Goal: Task Accomplishment & Management: Complete application form

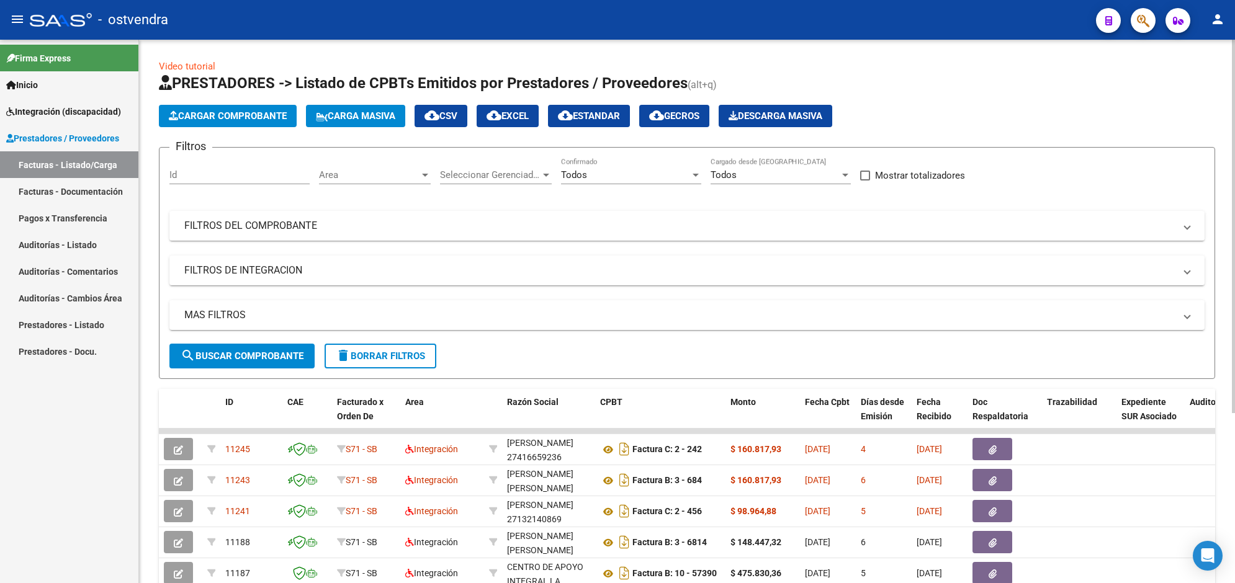
click at [239, 119] on span "Cargar Comprobante" at bounding box center [228, 115] width 118 height 11
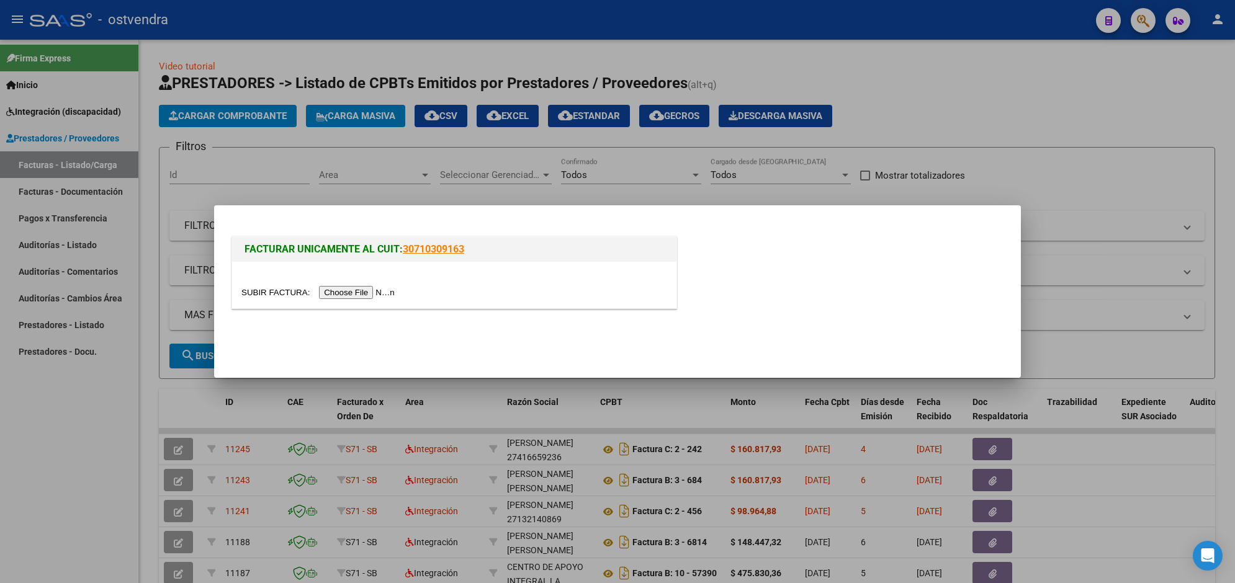
click at [348, 287] on input "file" at bounding box center [319, 292] width 157 height 13
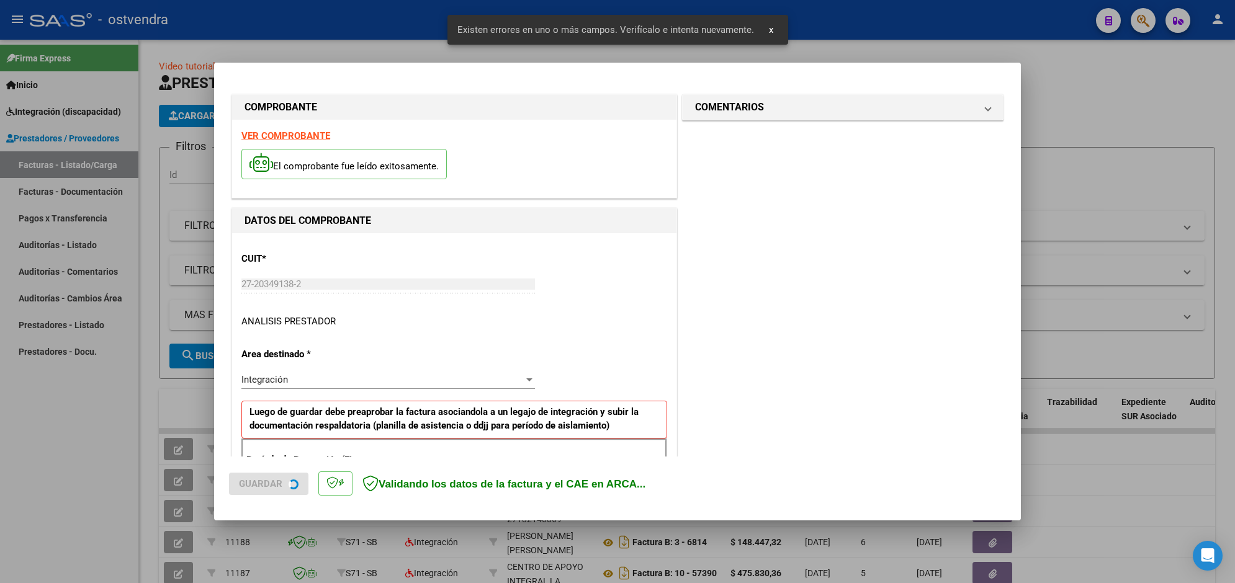
scroll to position [221, 0]
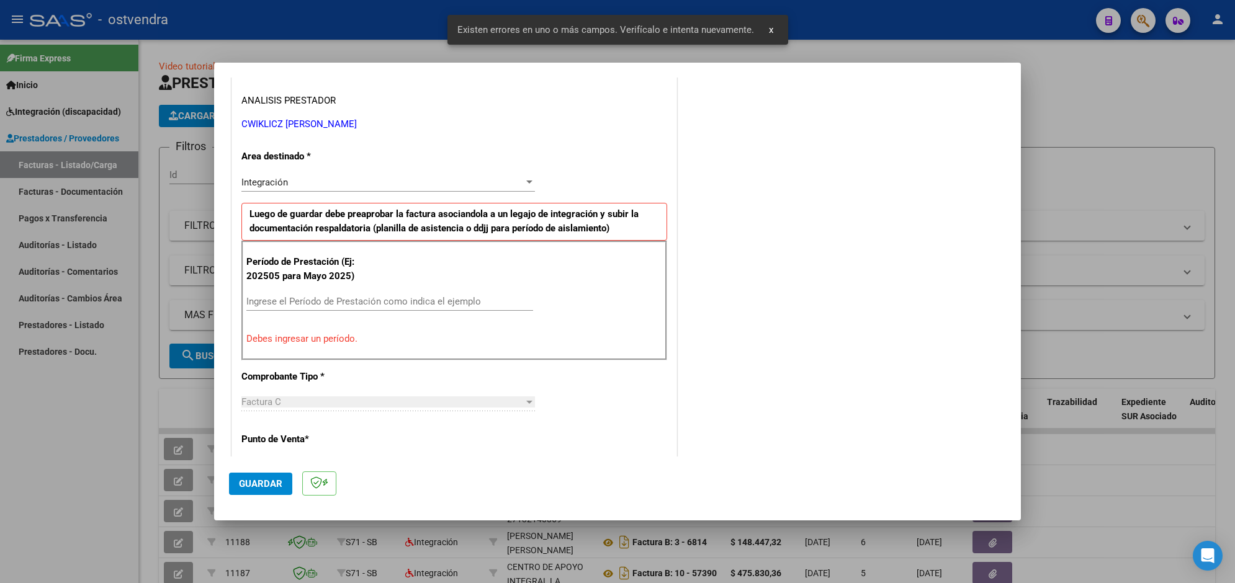
click at [442, 295] on div "Ingrese el Período de Prestación como indica el ejemplo" at bounding box center [389, 301] width 287 height 19
click at [441, 306] on input "Ingrese el Período de Prestación como indica el ejemplo" at bounding box center [389, 301] width 287 height 11
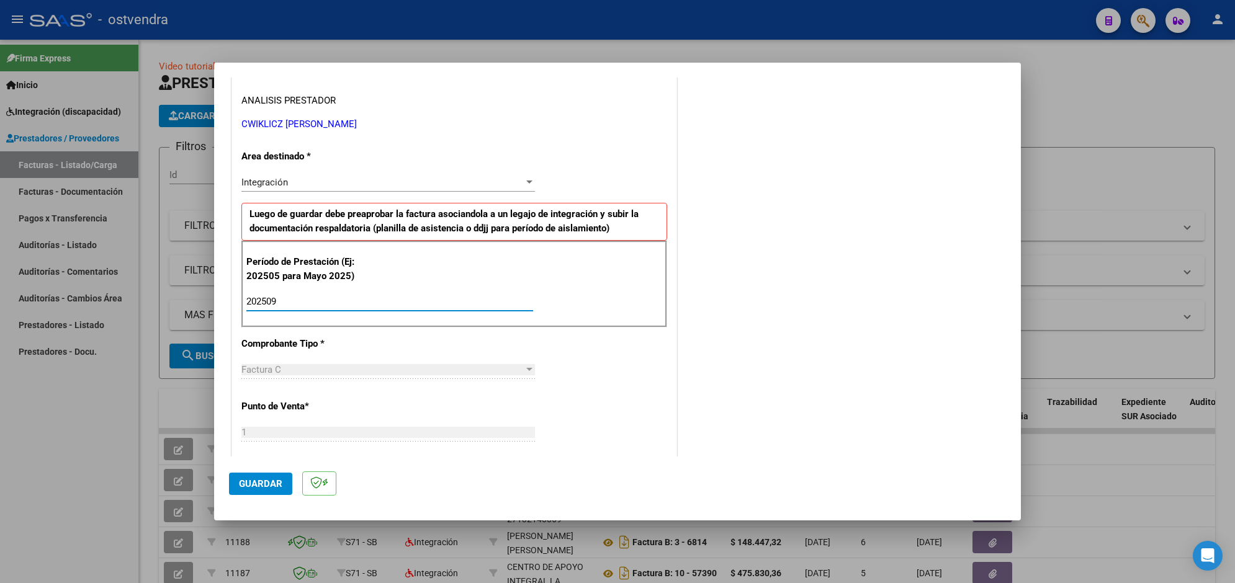
type input "202509"
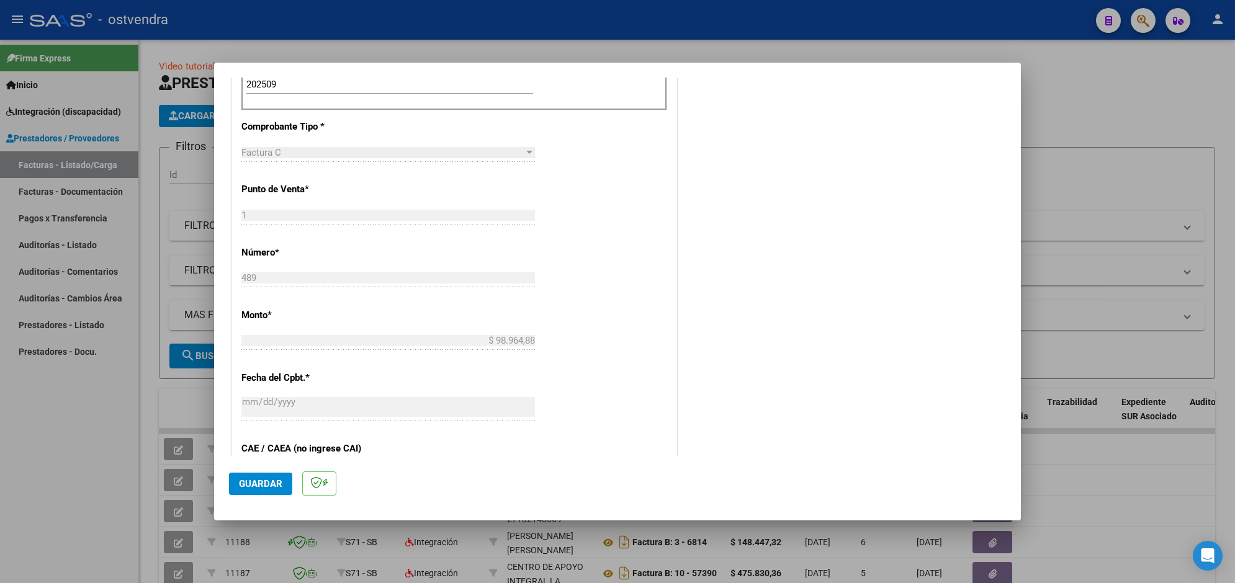
scroll to position [469, 0]
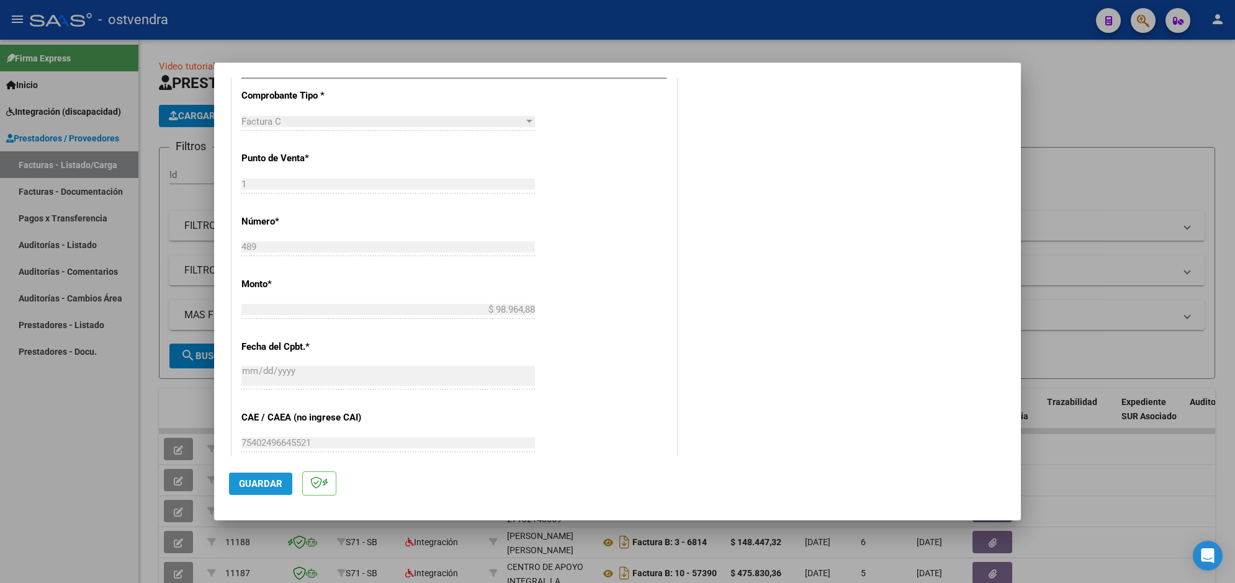
click at [284, 476] on button "Guardar" at bounding box center [260, 484] width 63 height 22
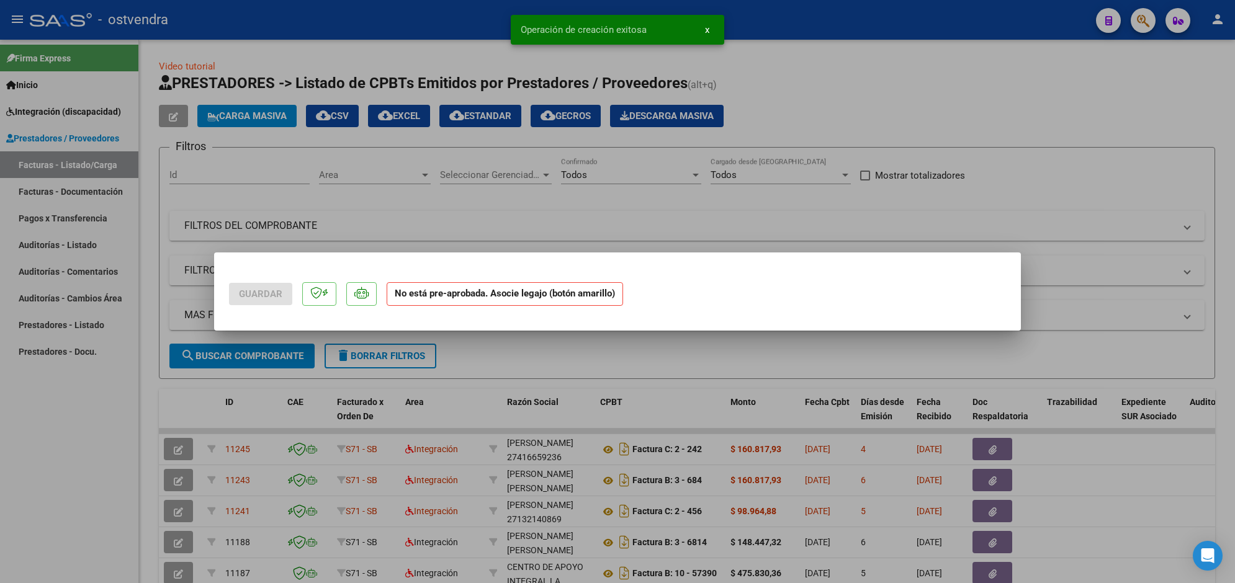
scroll to position [0, 0]
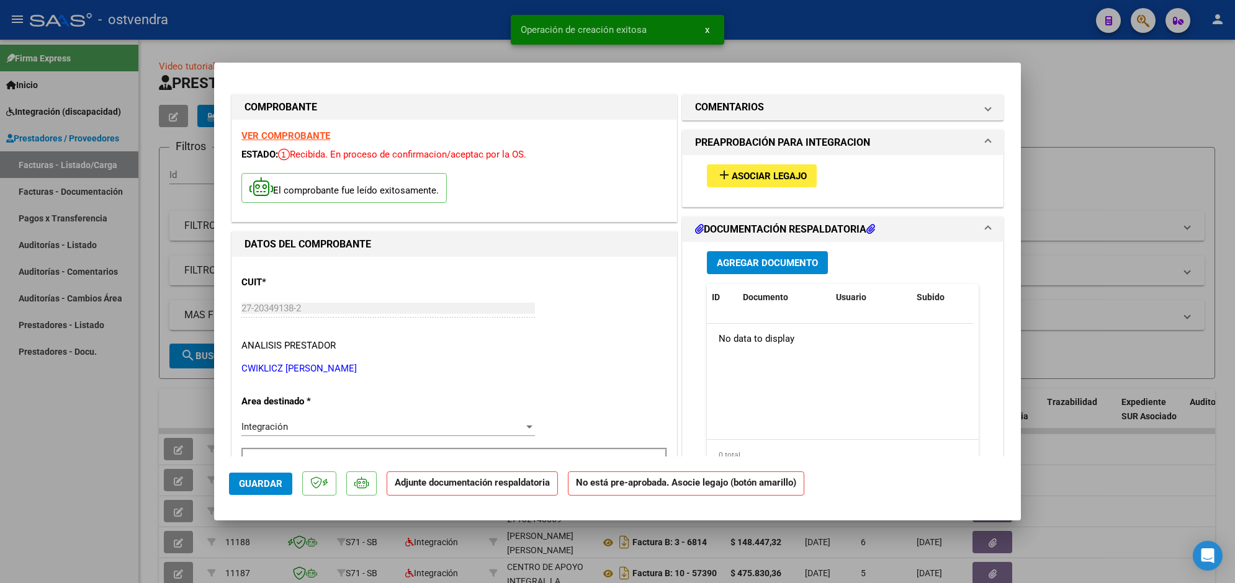
click at [782, 177] on span "Asociar Legajo" at bounding box center [769, 176] width 75 height 11
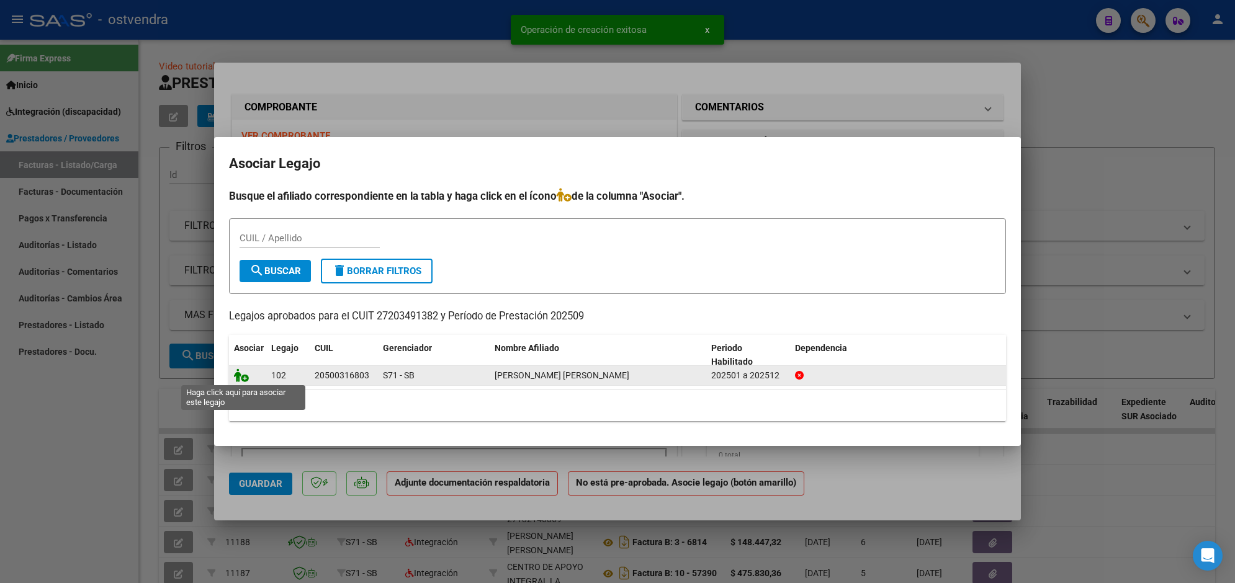
click at [236, 380] on icon at bounding box center [241, 376] width 15 height 14
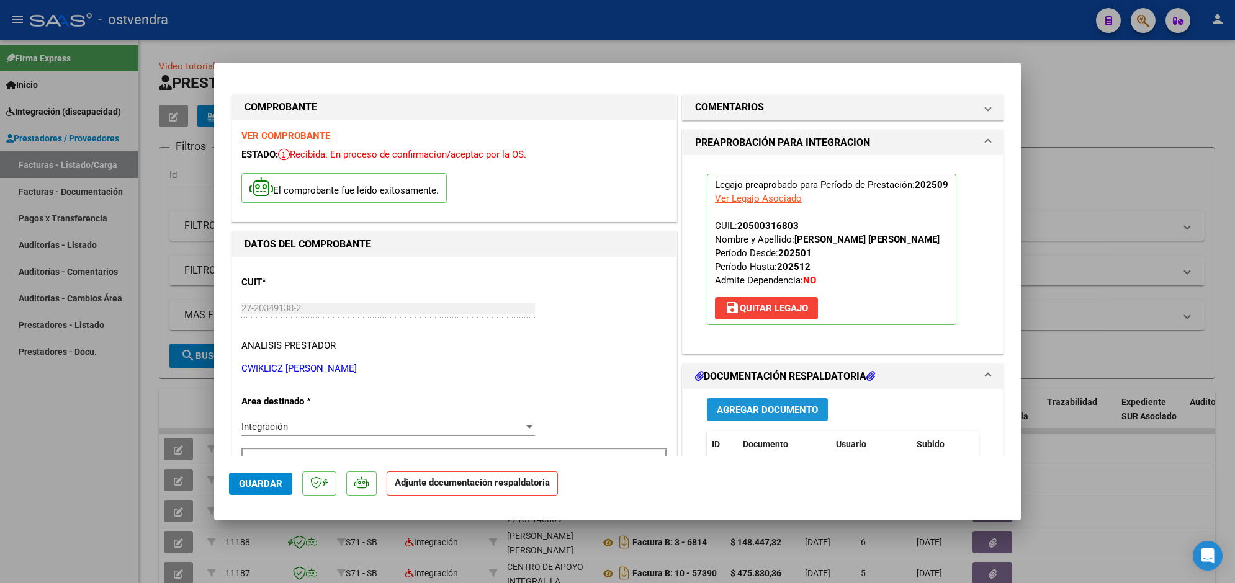
click at [768, 408] on span "Agregar Documento" at bounding box center [767, 410] width 101 height 11
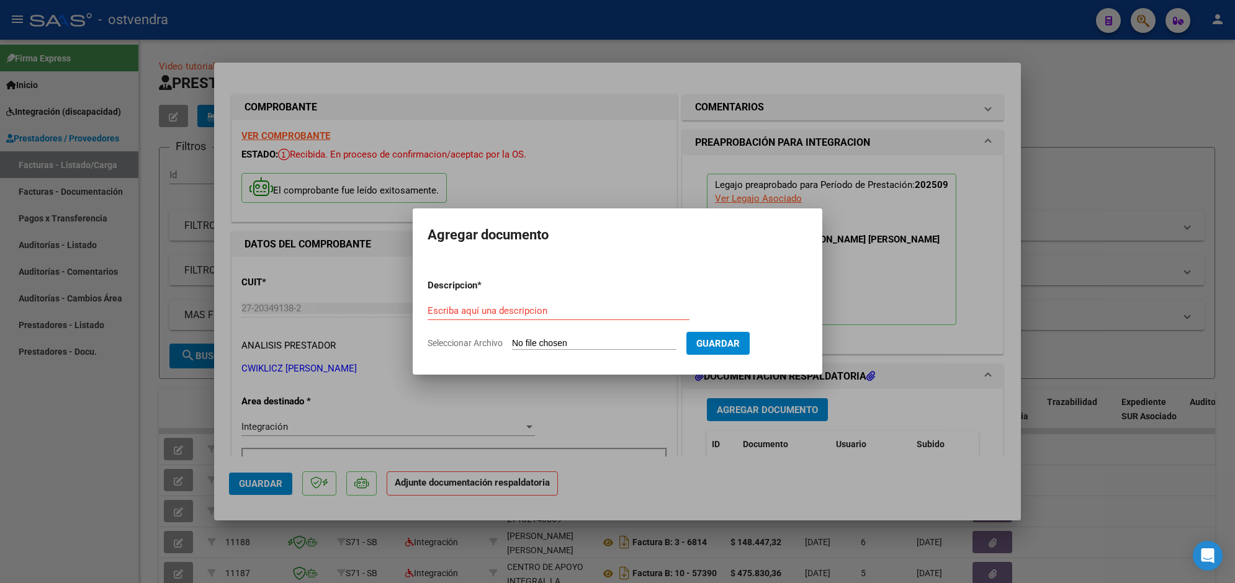
click at [570, 339] on input "Seleccionar Archivo" at bounding box center [594, 344] width 164 height 12
type input "C:\fakepath\ASISTENCIA C-1-489.pdf"
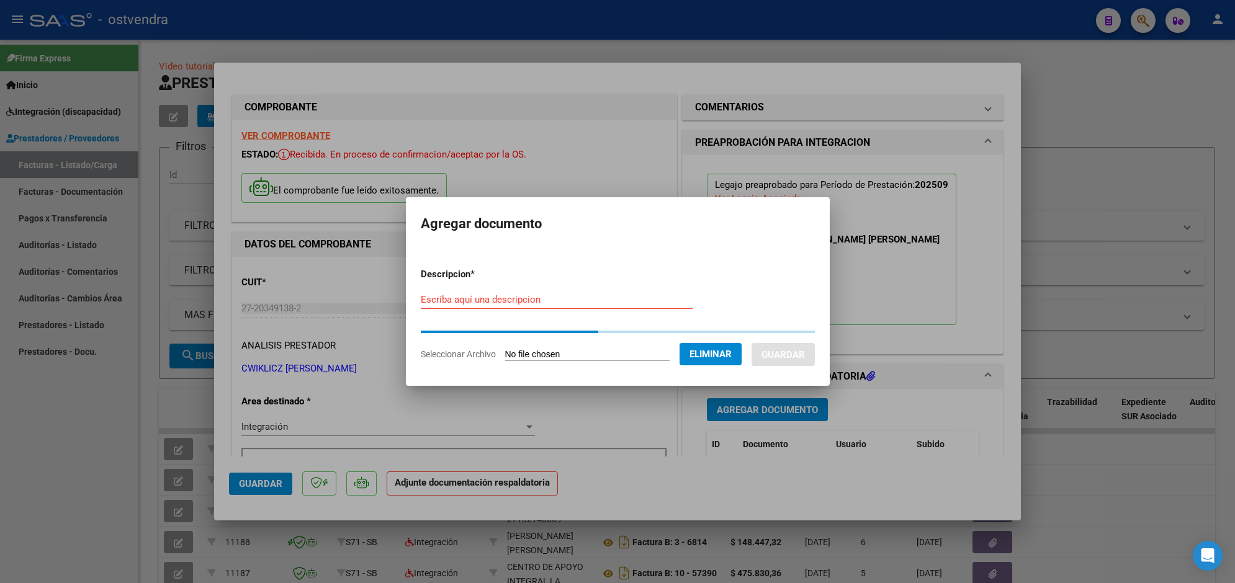
click at [572, 293] on div "Escriba aquí una descripcion" at bounding box center [557, 299] width 272 height 19
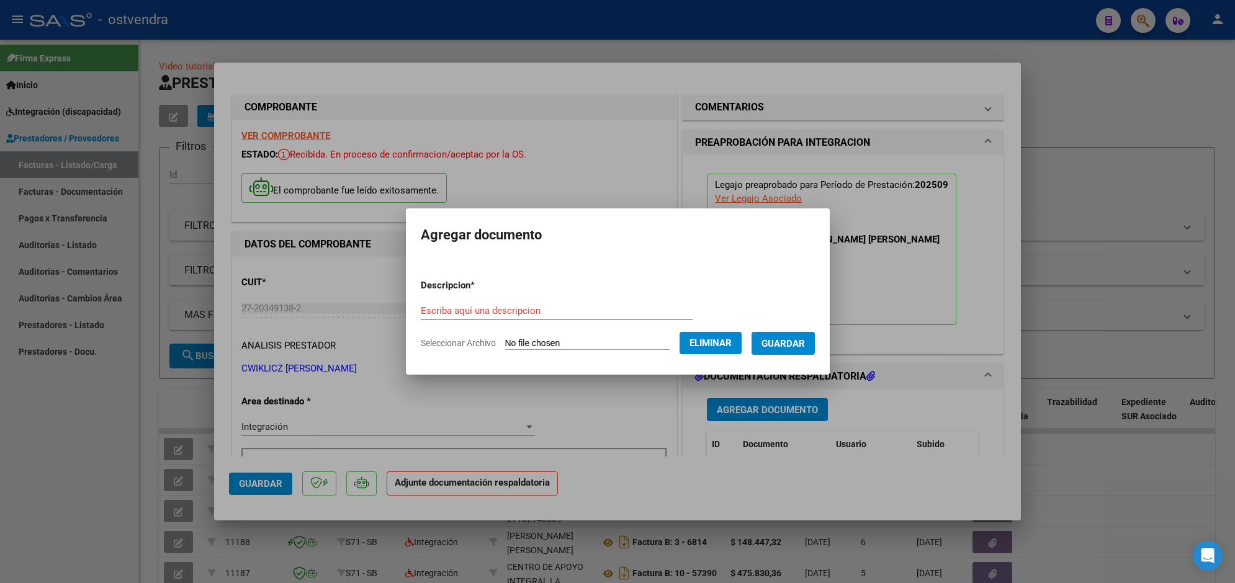
click at [568, 300] on form "Descripcion * Escriba aquí una descripcion Seleccionar Archivo Eliminar Guardar" at bounding box center [618, 314] width 394 height 91
click at [555, 309] on input "Escriba aquí una descripcion" at bounding box center [557, 310] width 272 height 11
type input "PLANILLA DE ASISTENCIA"
click at [779, 339] on span "Guardar" at bounding box center [783, 343] width 43 height 11
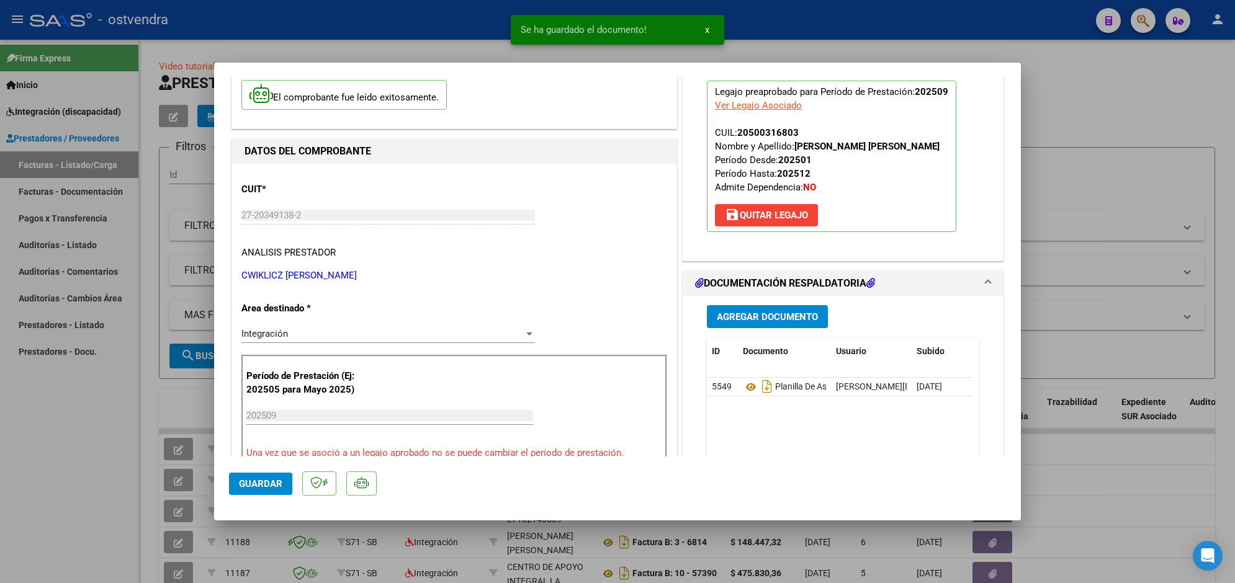
scroll to position [124, 0]
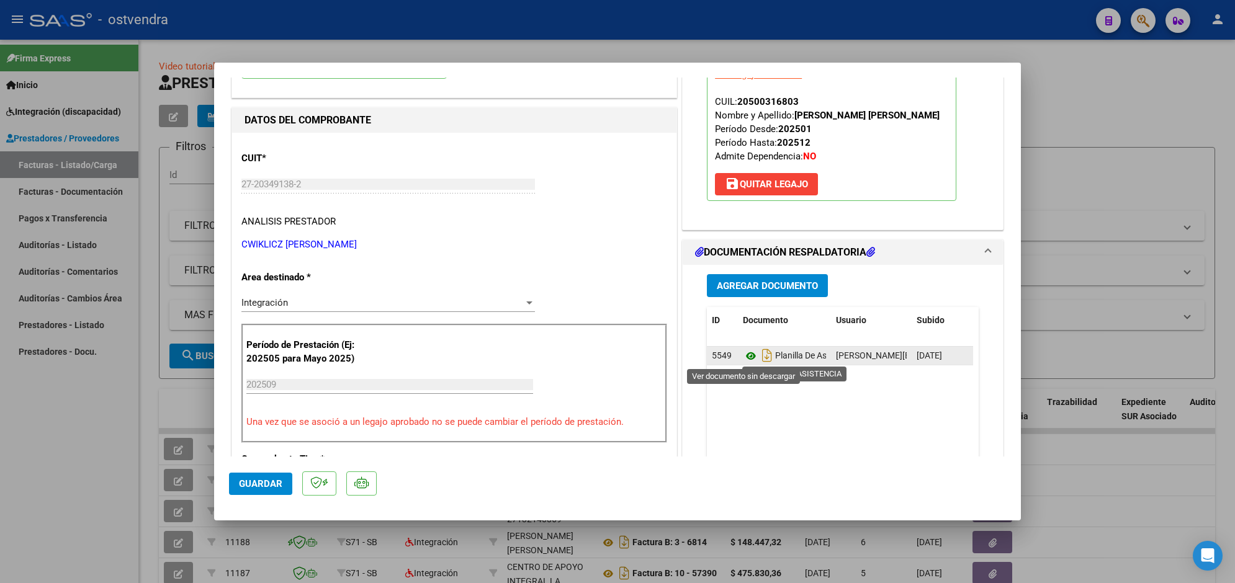
click at [743, 351] on icon at bounding box center [751, 356] width 16 height 15
click at [263, 479] on span "Guardar" at bounding box center [260, 484] width 43 height 11
click at [498, 34] on div at bounding box center [617, 291] width 1235 height 583
type input "$ 0,00"
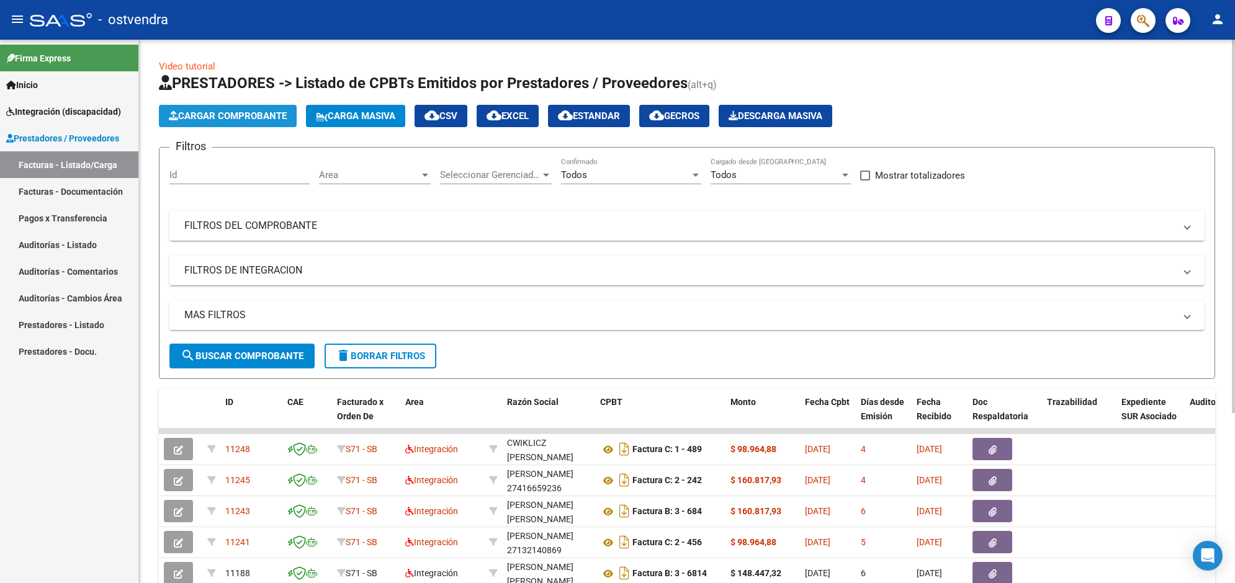
click at [261, 115] on span "Cargar Comprobante" at bounding box center [228, 115] width 118 height 11
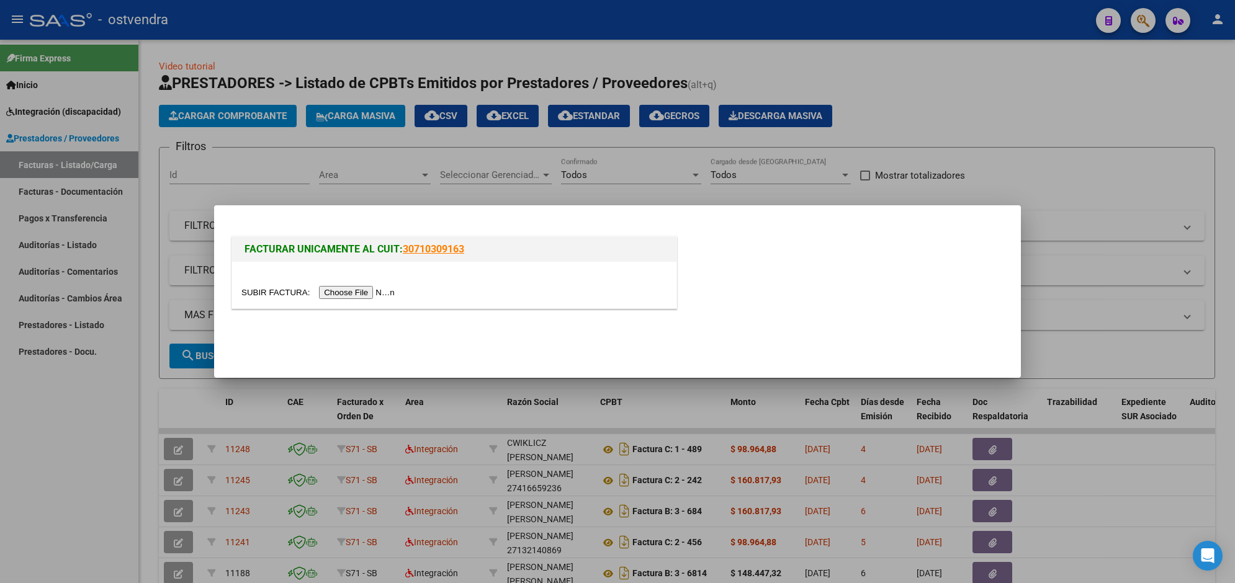
click at [356, 290] on input "file" at bounding box center [319, 292] width 157 height 13
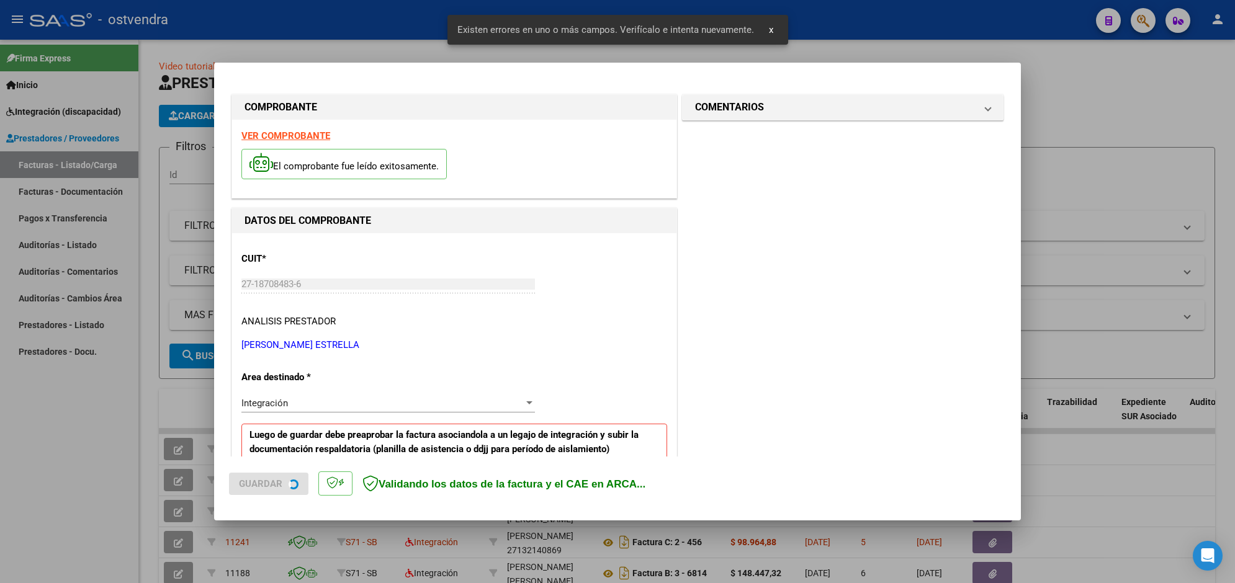
scroll to position [221, 0]
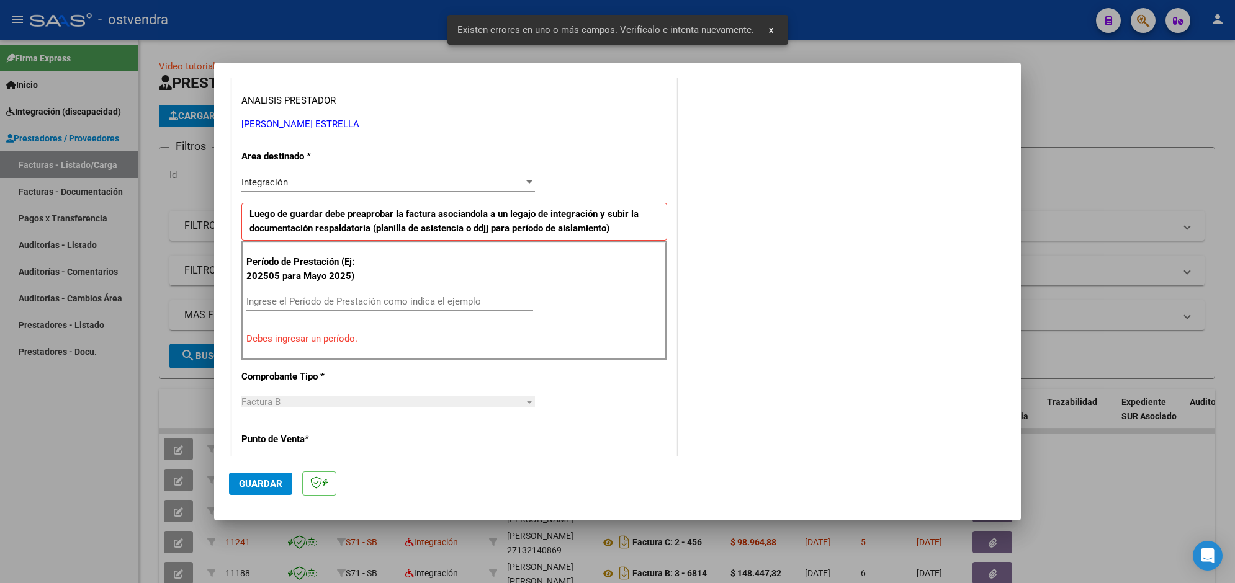
click at [421, 305] on input "Ingrese el Período de Prestación como indica el ejemplo" at bounding box center [389, 301] width 287 height 11
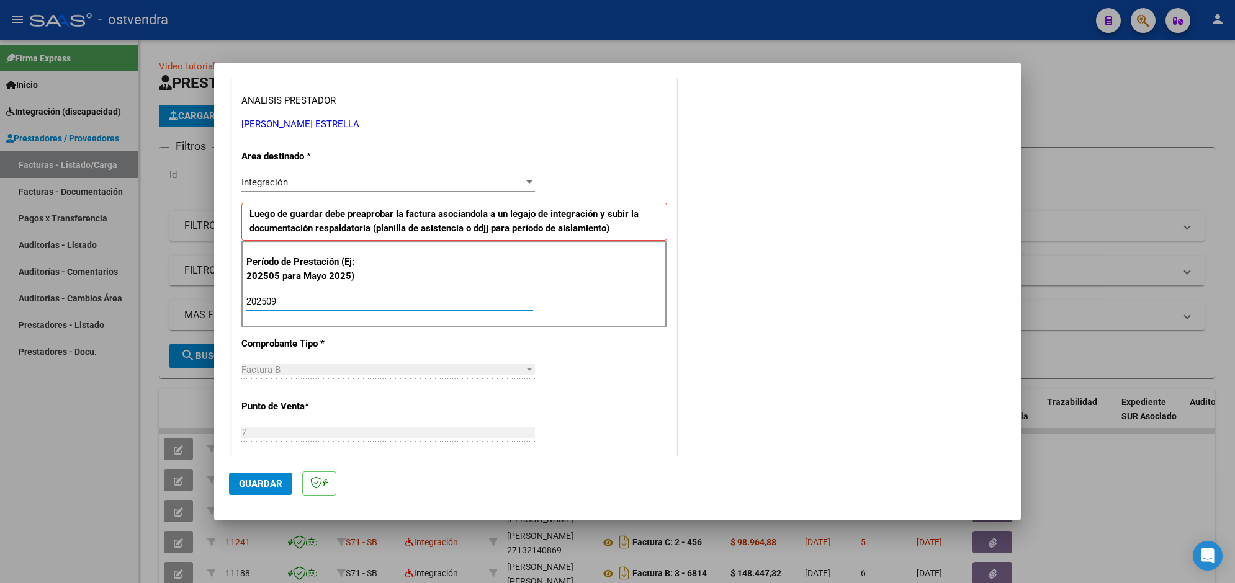
type input "202509"
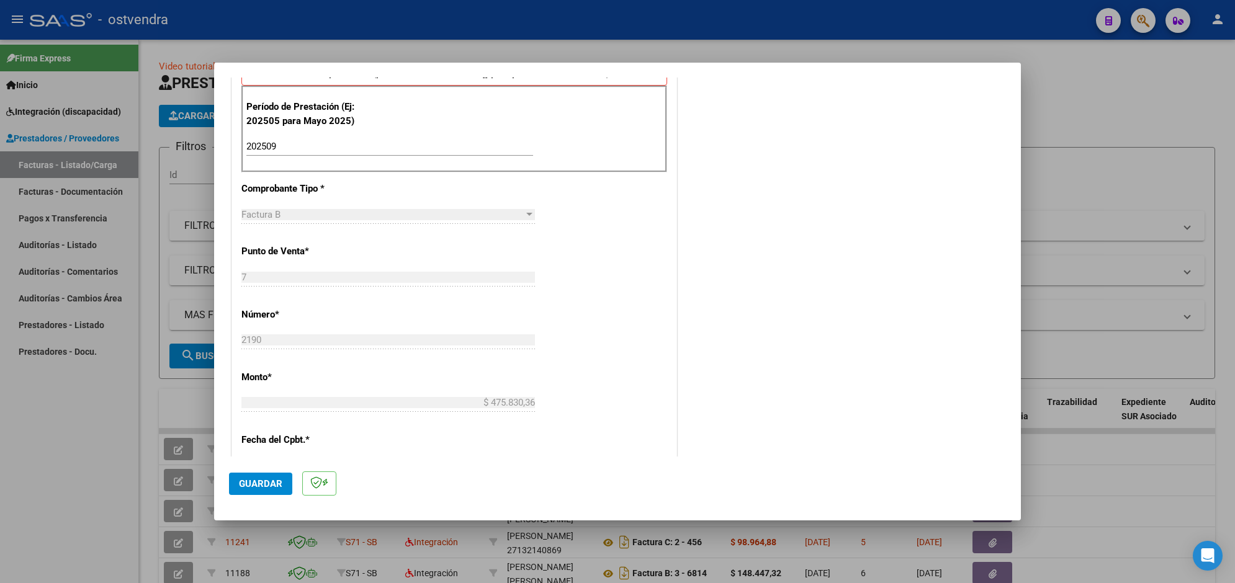
scroll to position [438, 0]
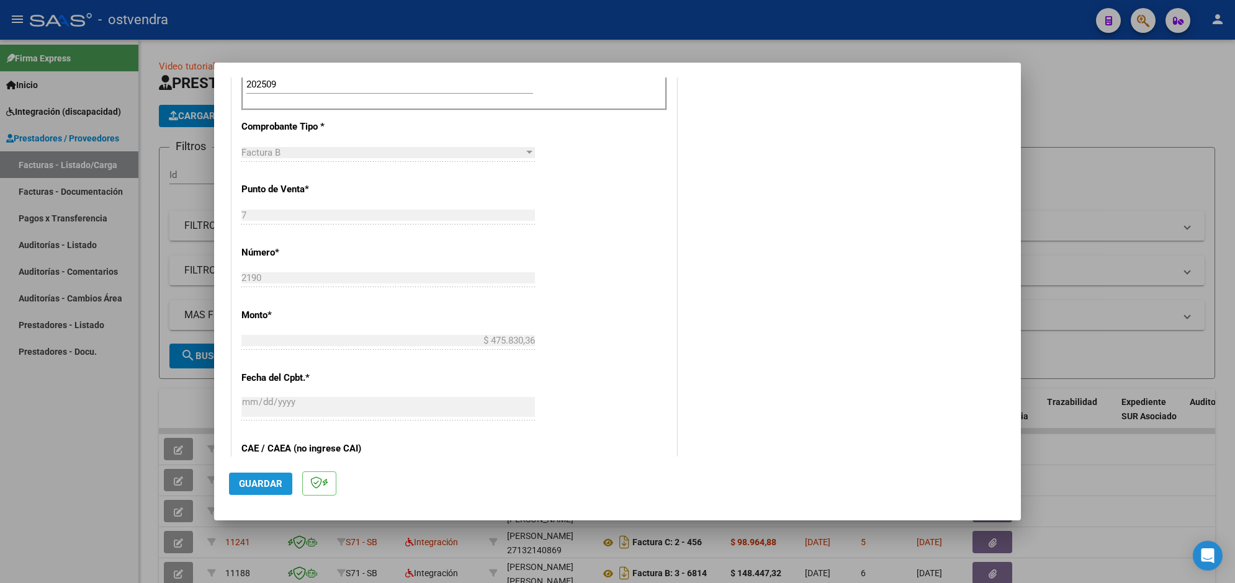
click at [245, 479] on span "Guardar" at bounding box center [260, 484] width 43 height 11
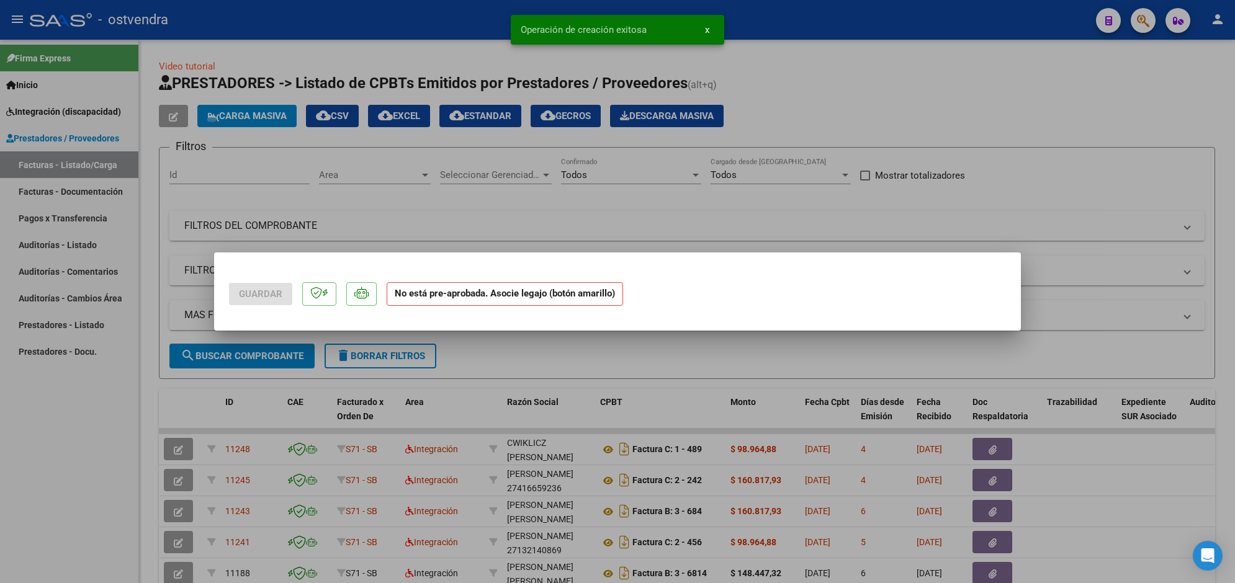
scroll to position [0, 0]
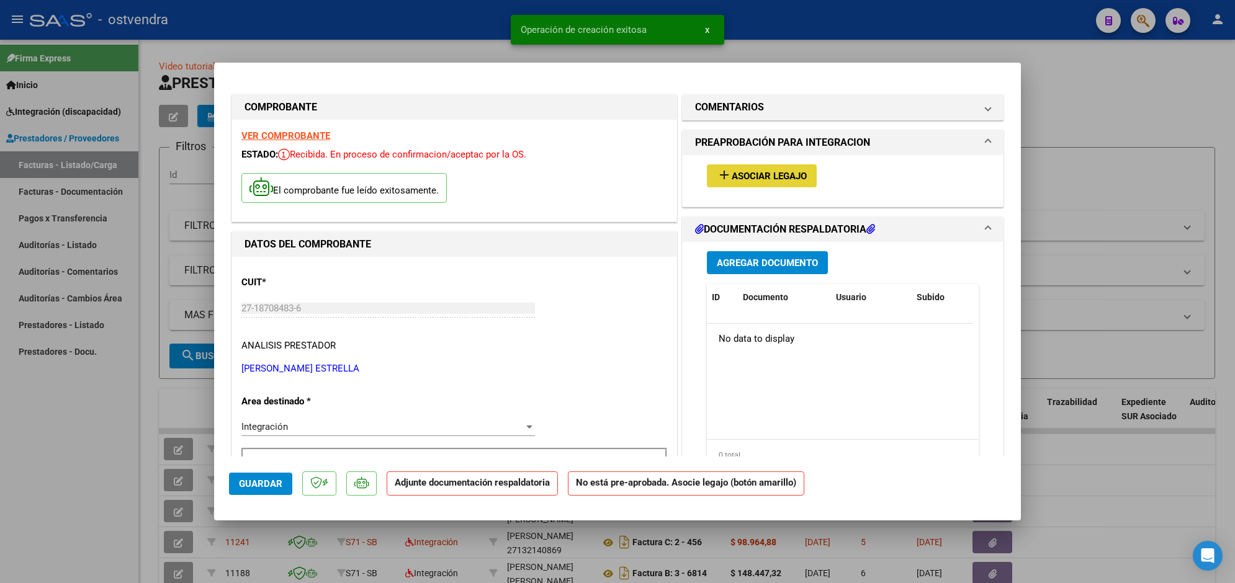
click at [779, 181] on button "add Asociar Legajo" at bounding box center [762, 175] width 110 height 23
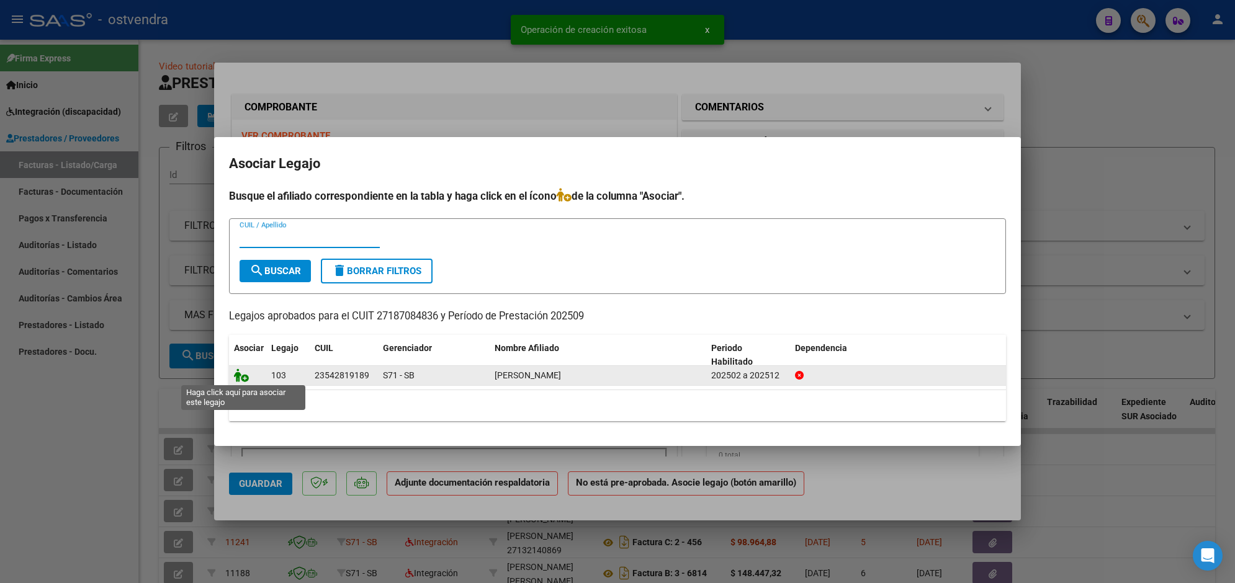
click at [245, 373] on icon at bounding box center [241, 376] width 15 height 14
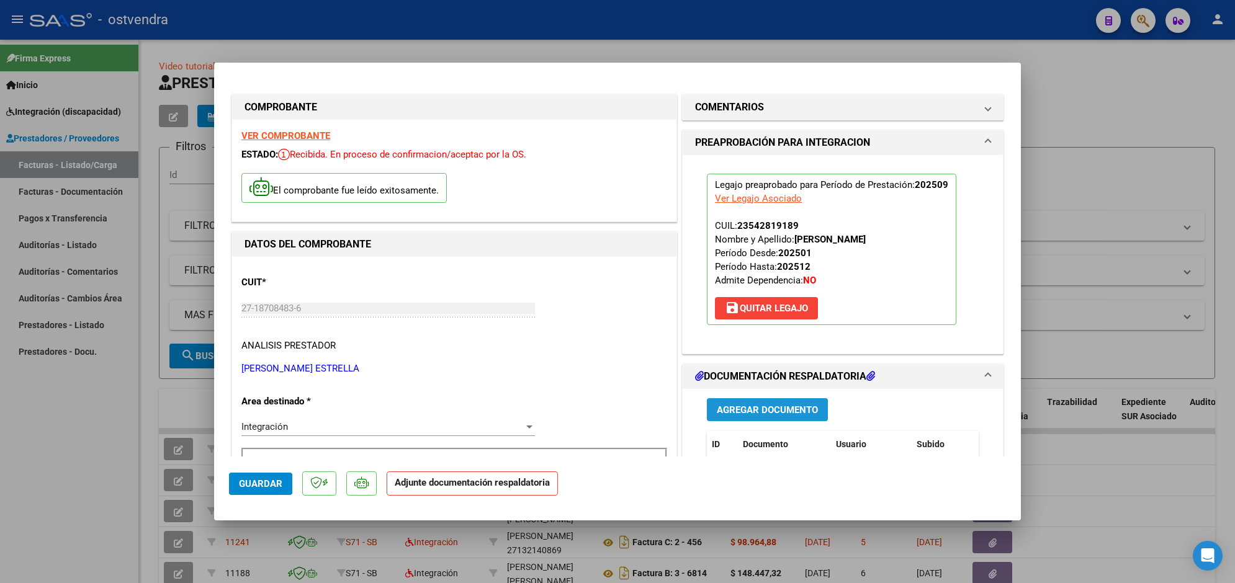
click at [783, 416] on span "Agregar Documento" at bounding box center [767, 410] width 101 height 11
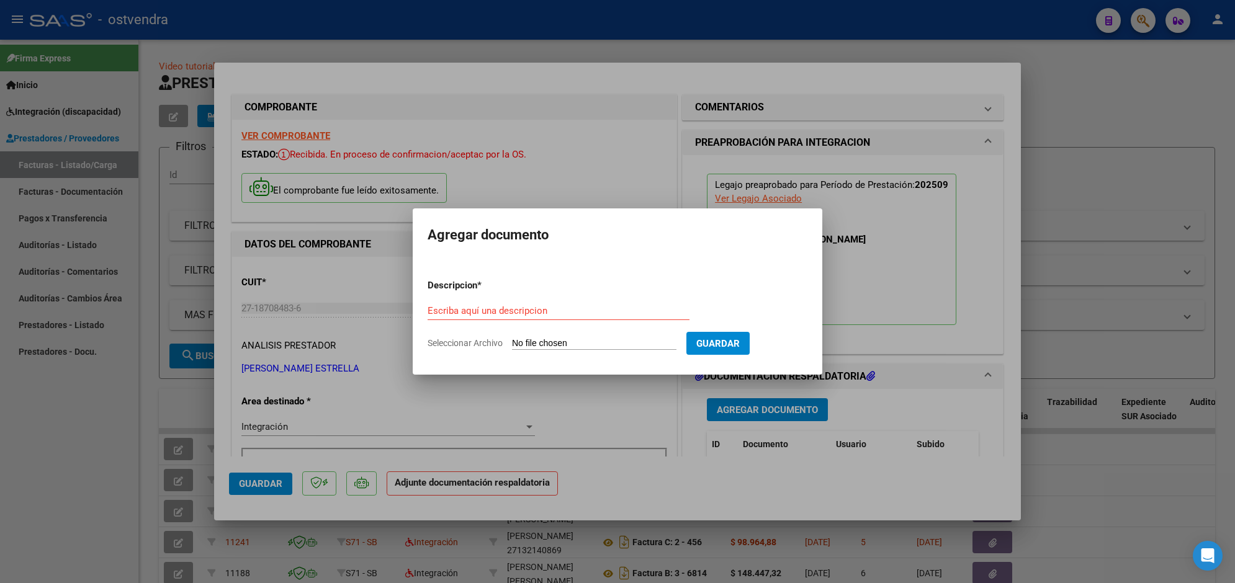
click at [559, 339] on input "Seleccionar Archivo" at bounding box center [594, 344] width 164 height 12
type input "C:\fakepath\ASISTENCIA B-7-2190.pdf"
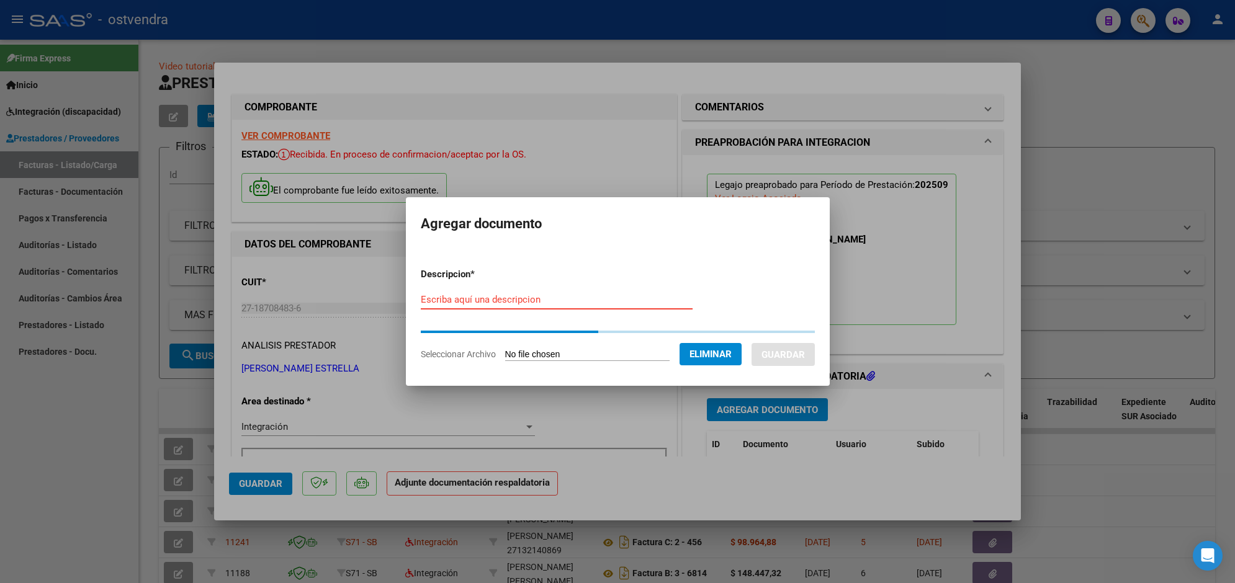
click at [573, 298] on input "Escriba aquí una descripcion" at bounding box center [557, 299] width 272 height 11
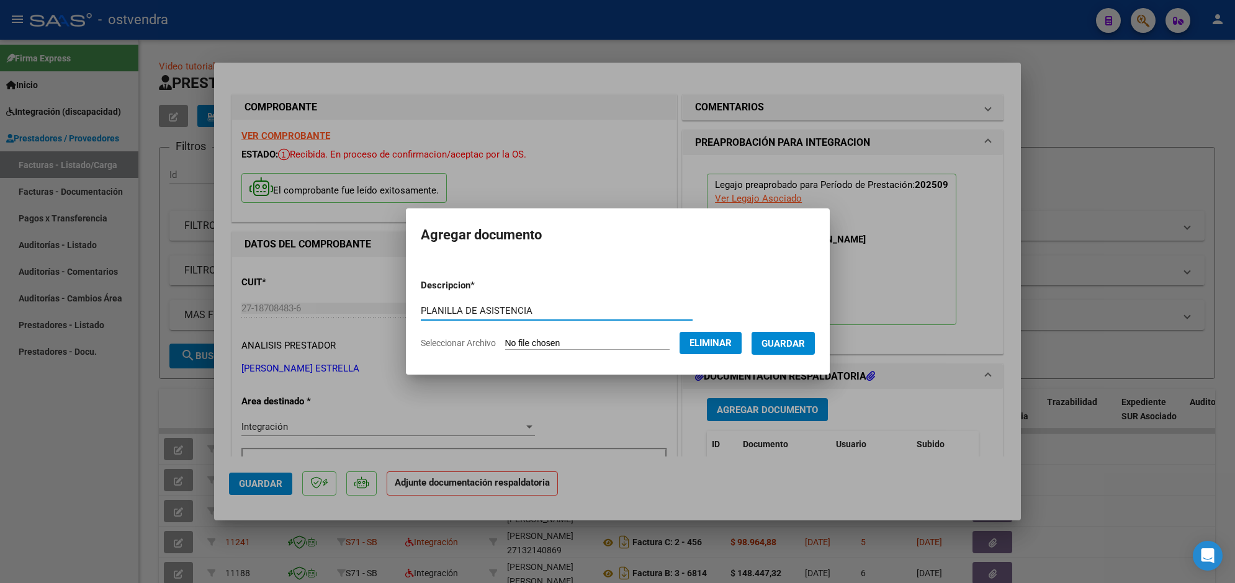
type input "PLANILLA DE ASISTENCIA"
click at [775, 348] on span "Guardar" at bounding box center [783, 343] width 43 height 11
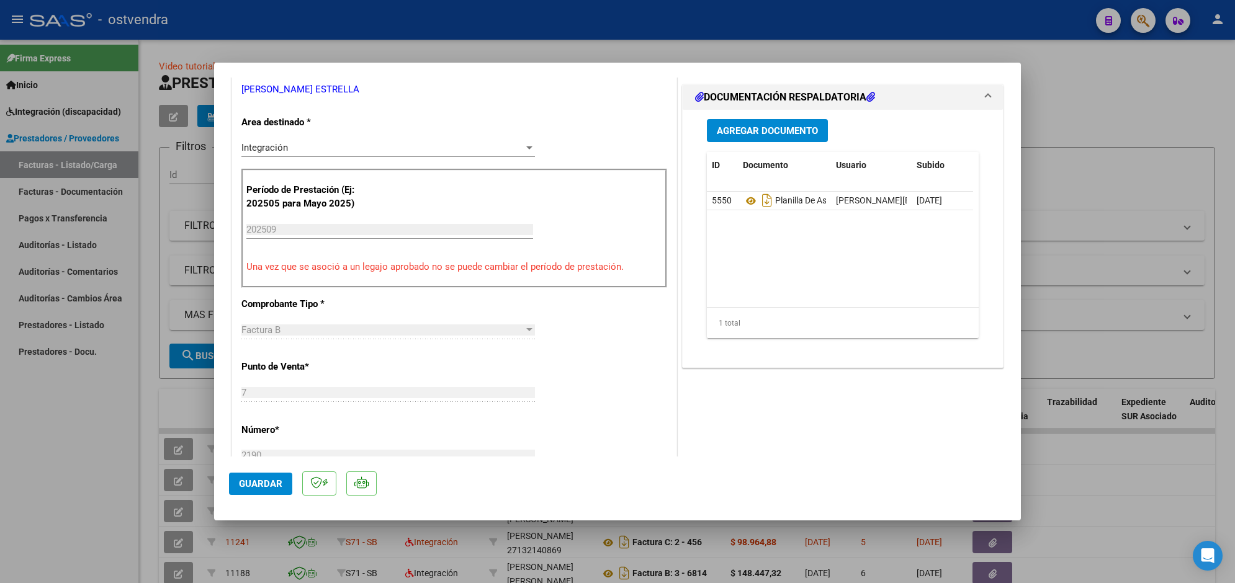
scroll to position [310, 0]
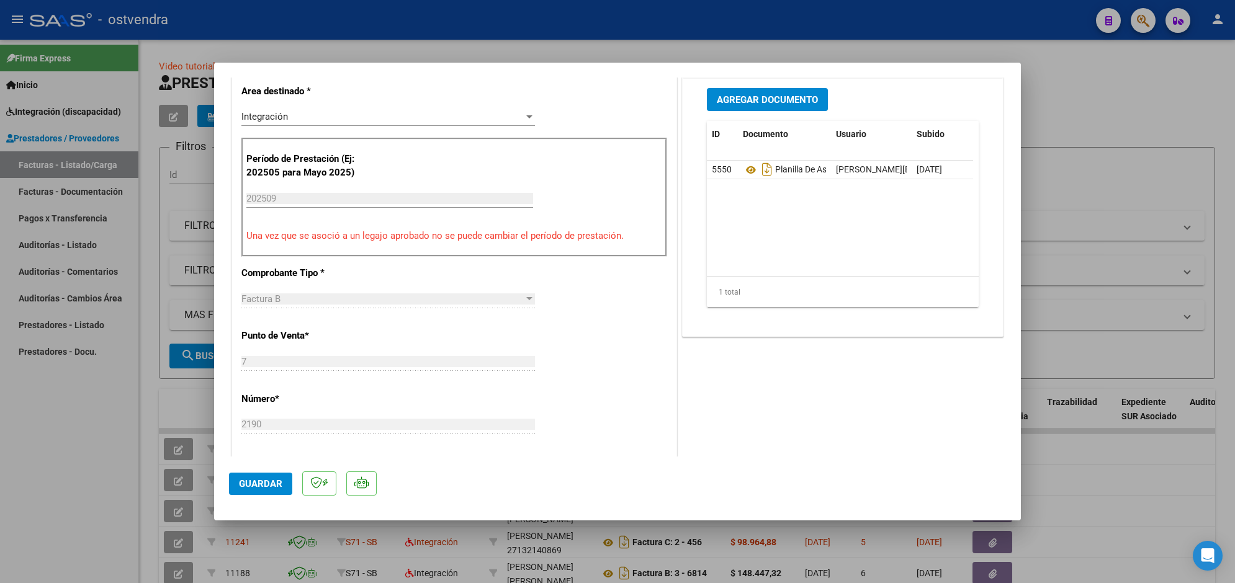
click at [271, 480] on span "Guardar" at bounding box center [260, 484] width 43 height 11
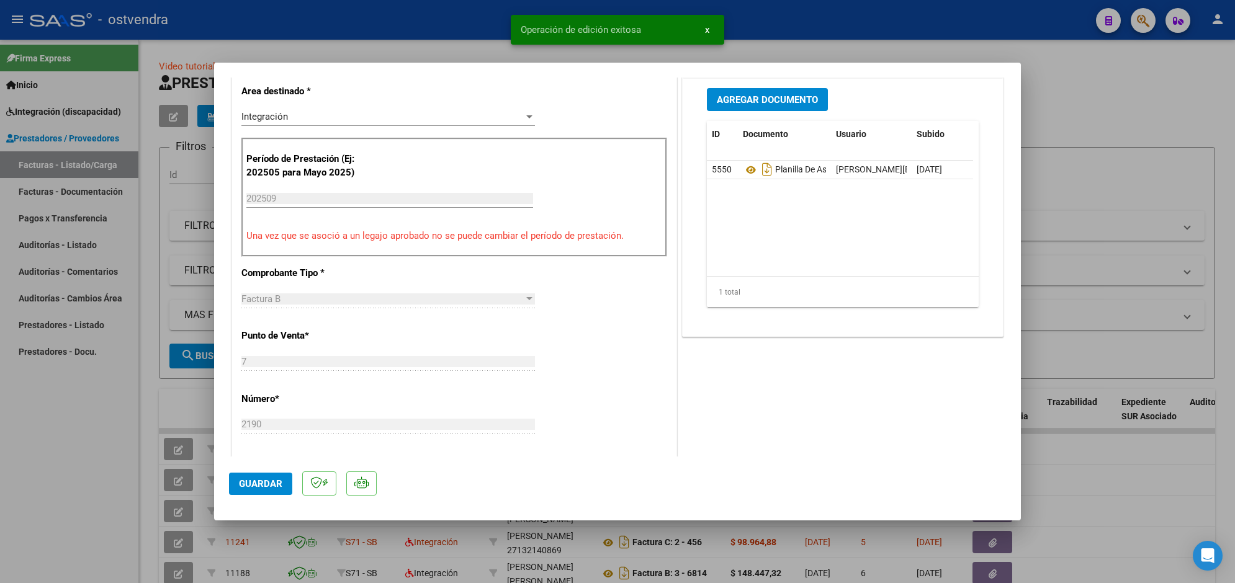
click at [497, 22] on div "Operación de edición exitosa x" at bounding box center [617, 30] width 243 height 60
click at [486, 29] on div at bounding box center [617, 291] width 1235 height 583
type input "$ 0,00"
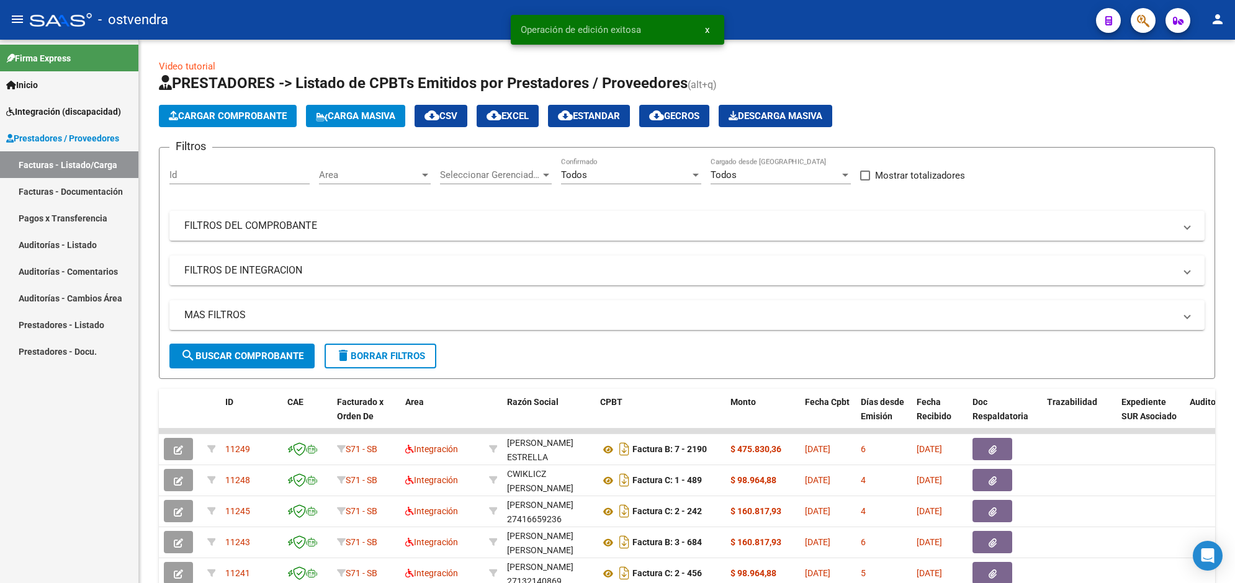
click at [486, 29] on div "- ostvendra" at bounding box center [558, 19] width 1056 height 27
